Goal: Information Seeking & Learning: Learn about a topic

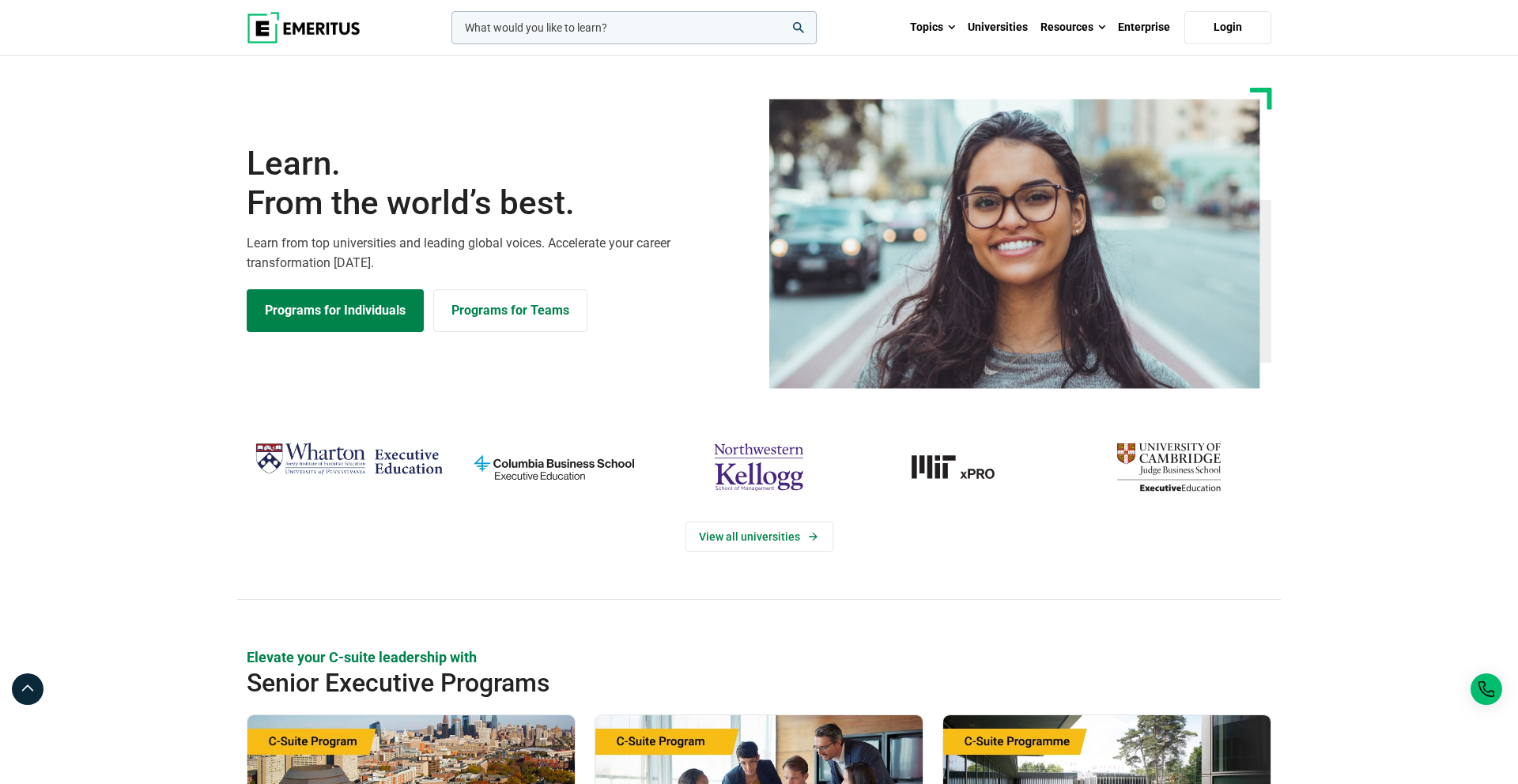
click at [594, 29] on input "woocommerce-product-search-field-0" at bounding box center [634, 27] width 365 height 33
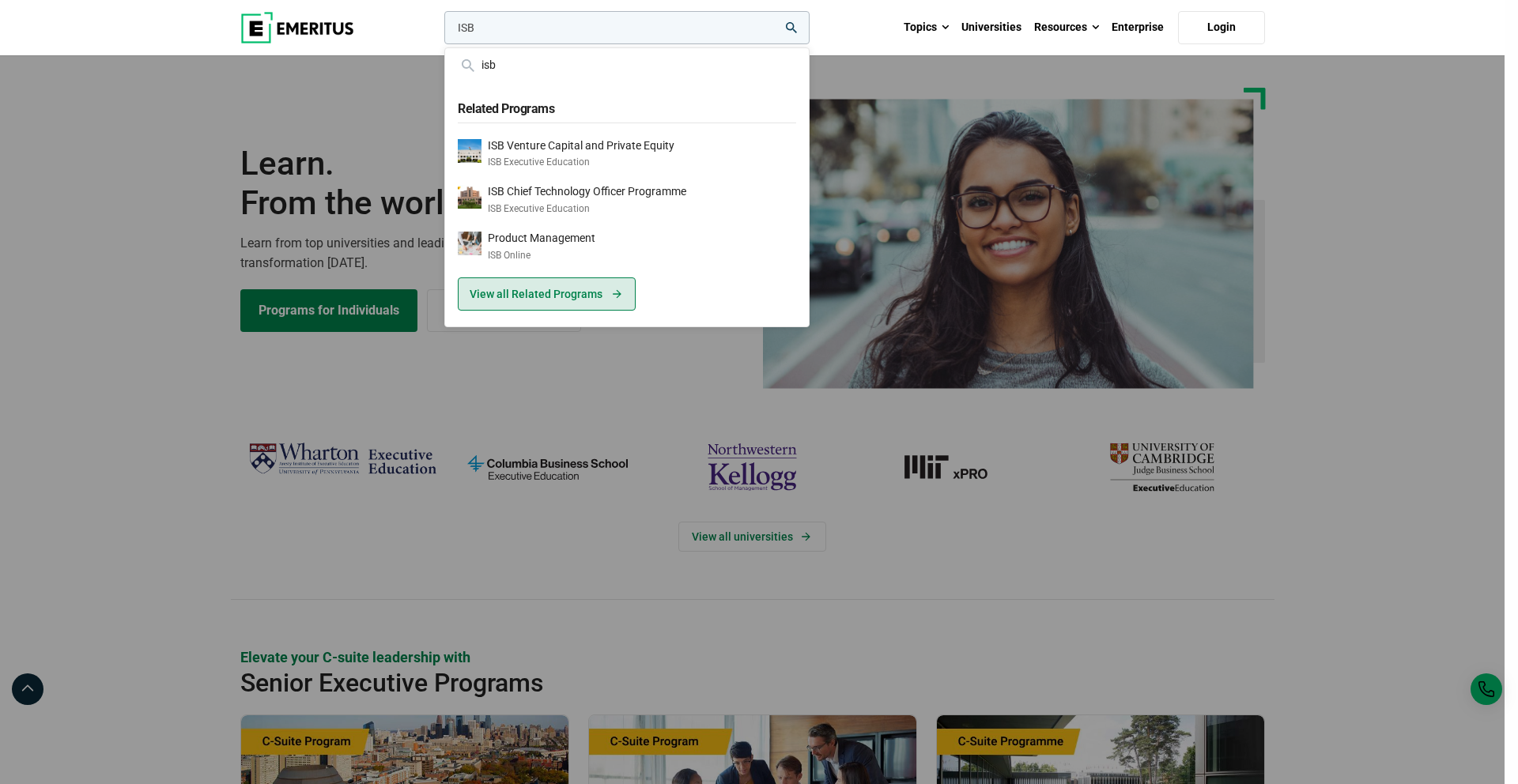
type input "ISB"
click at [569, 294] on link "View all Related Programs" at bounding box center [546, 293] width 178 height 33
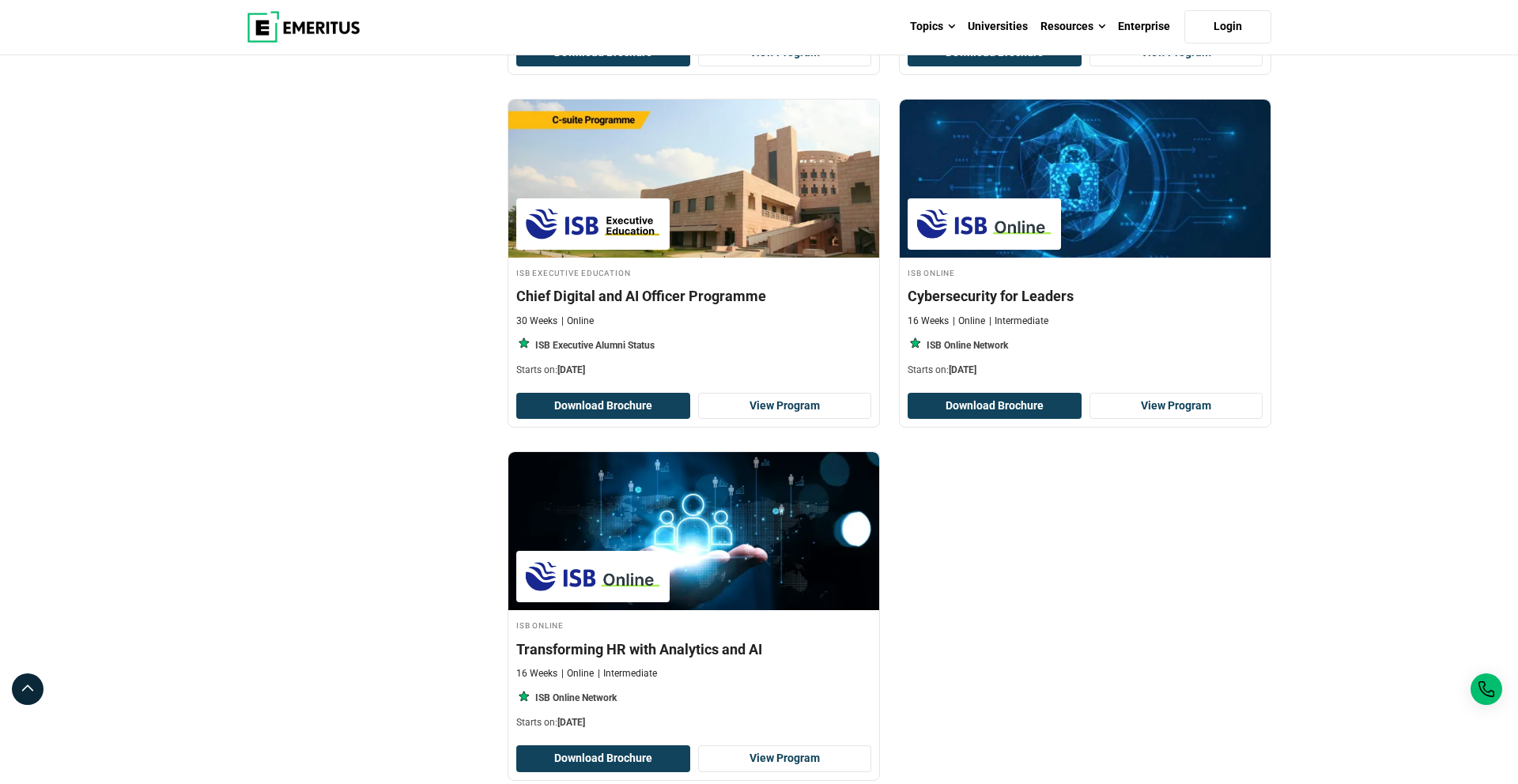
scroll to position [1934, 0]
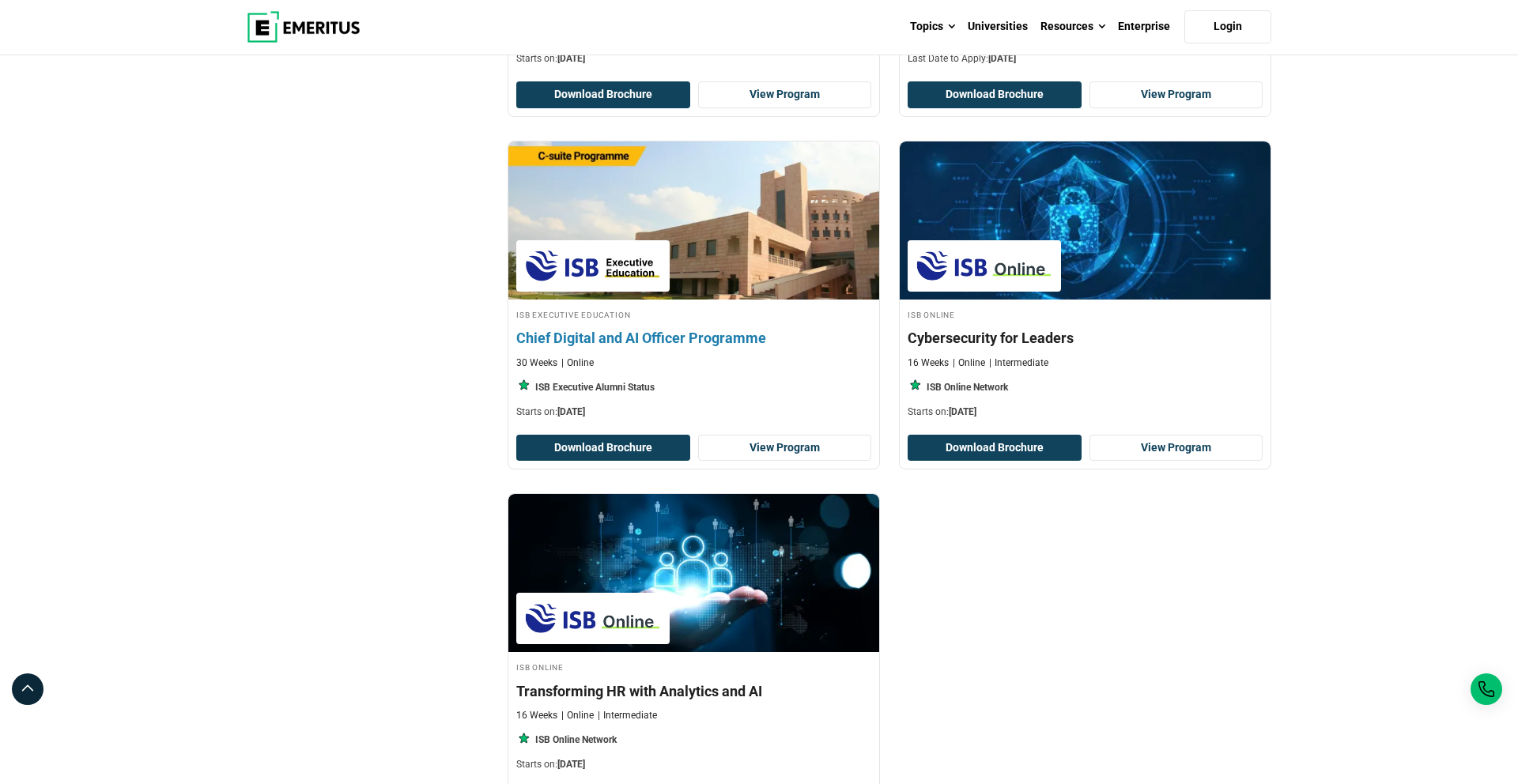
click at [663, 333] on h4 "Chief Digital and AI Officer Programme" at bounding box center [693, 338] width 355 height 20
